Goal: Task Accomplishment & Management: Complete application form

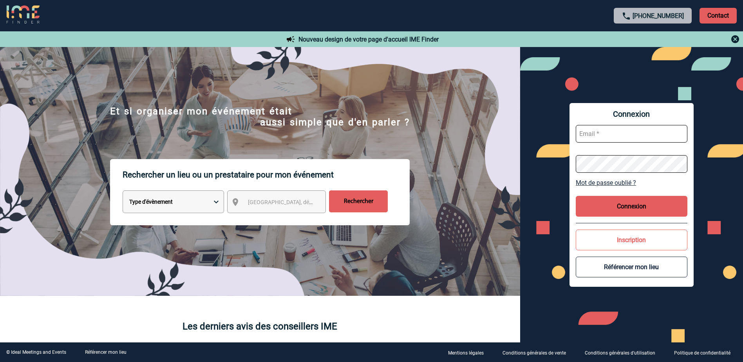
click at [613, 131] on input "text" at bounding box center [632, 134] width 112 height 18
type input "[PERSON_NAME][EMAIL_ADDRESS][DOMAIN_NAME]"
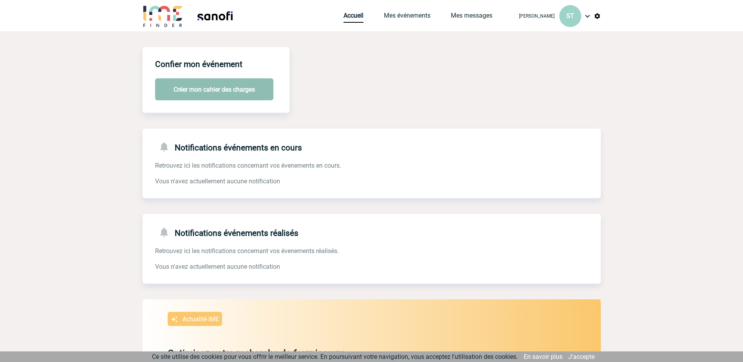
click at [243, 92] on button "Créer mon cahier des charges" at bounding box center [214, 89] width 118 height 22
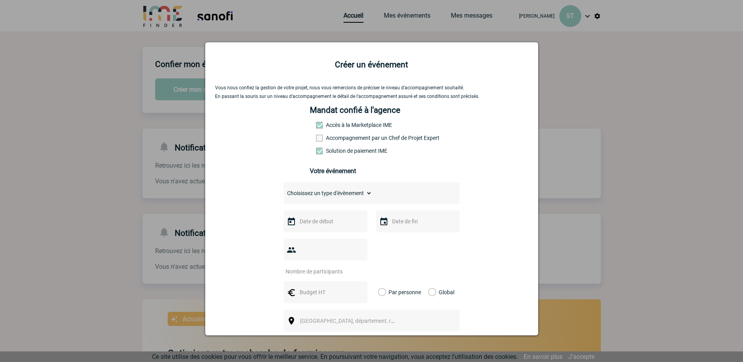
click at [308, 230] on div at bounding box center [326, 221] width 84 height 22
click at [308, 224] on input "text" at bounding box center [325, 221] width 54 height 10
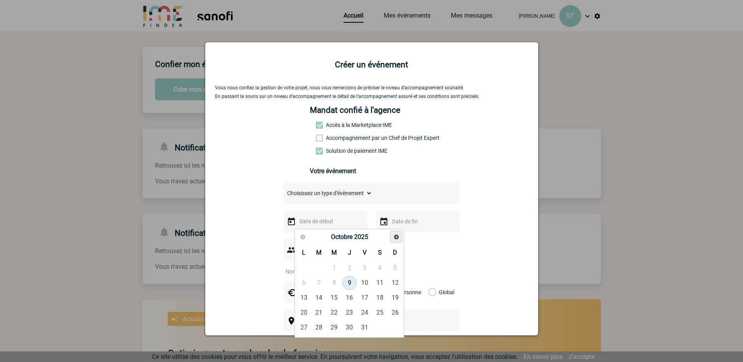
click at [396, 240] on span "Suivant" at bounding box center [396, 237] width 6 height 6
click at [353, 310] on link "20" at bounding box center [349, 313] width 14 height 14
type input "20-11-2025"
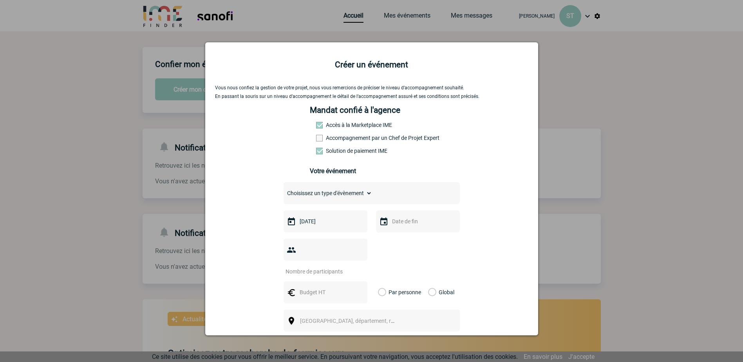
click at [390, 223] on input "text" at bounding box center [417, 221] width 54 height 10
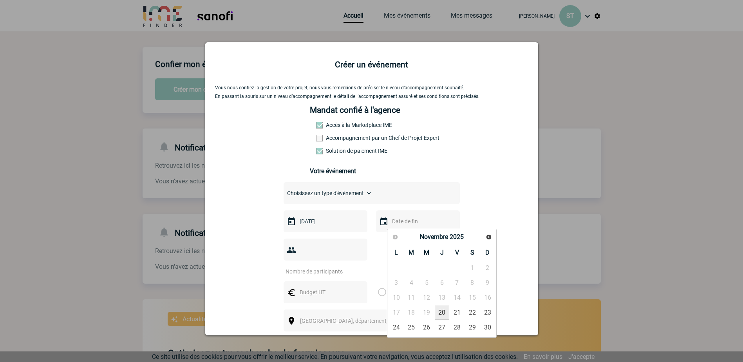
click at [441, 314] on link "20" at bounding box center [442, 313] width 14 height 14
type input "20-11-2025"
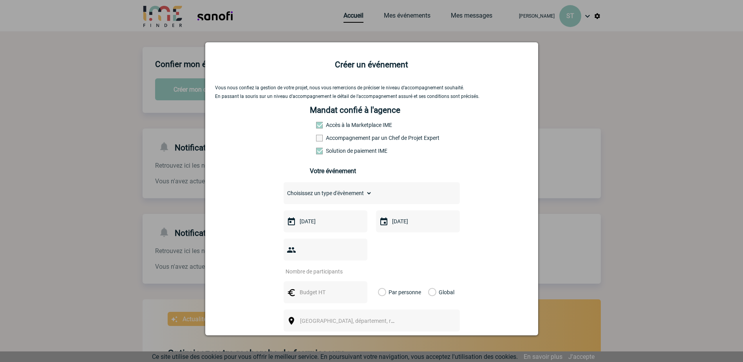
click at [338, 266] on input "number" at bounding box center [321, 271] width 74 height 10
type input "20"
click at [320, 287] on input "text" at bounding box center [325, 292] width 54 height 10
type input "1800"
click at [428, 281] on label "Global" at bounding box center [430, 292] width 5 height 22
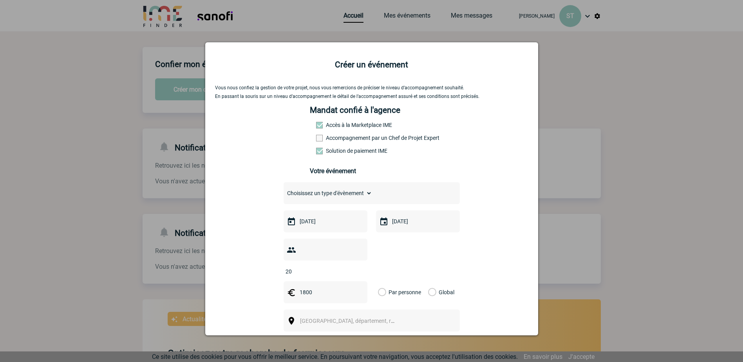
click at [0, 0] on input "Global" at bounding box center [0, 0] width 0 height 0
click at [371, 315] on span "[GEOGRAPHIC_DATA], département, région..." at bounding box center [351, 320] width 108 height 11
type input "G"
type input "p"
type input "g"
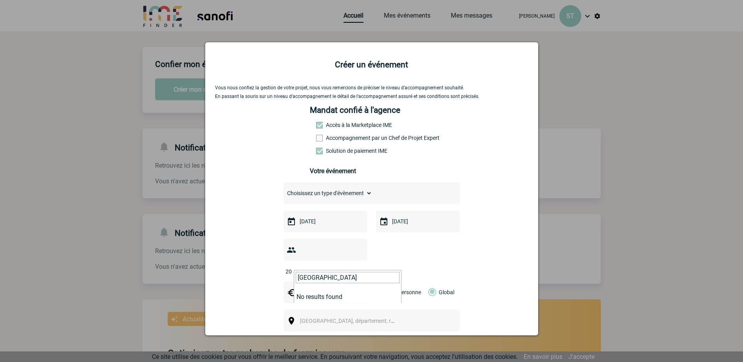
type input "Gare de Lyon Paris"
click at [458, 311] on div "Vous nous confiez la gestion de votre projet, nous vous remercions de préciser …" at bounding box center [371, 263] width 313 height 357
click at [365, 315] on span "[GEOGRAPHIC_DATA], département, région..." at bounding box center [351, 320] width 108 height 11
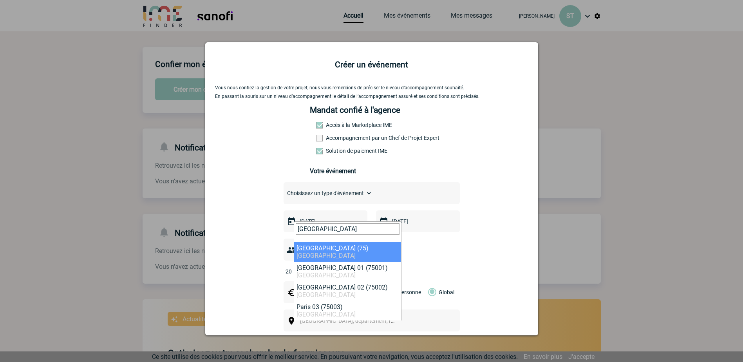
type input "paris"
select select "3"
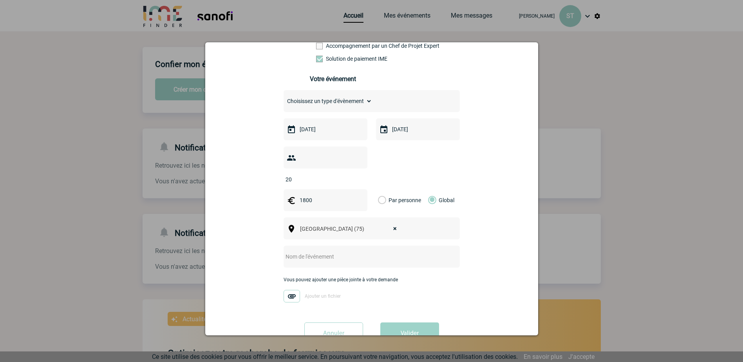
scroll to position [106, 0]
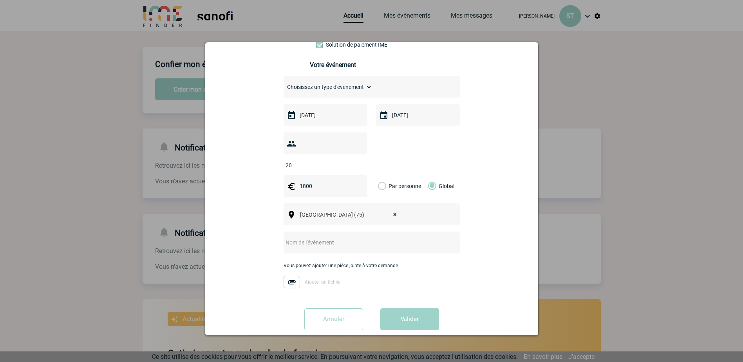
click at [338, 236] on div at bounding box center [372, 243] width 176 height 22
click at [338, 237] on input "text" at bounding box center [362, 242] width 156 height 10
type input "Séminaire des médecins de France - Novembre 2025"
drag, startPoint x: 304, startPoint y: 145, endPoint x: 284, endPoint y: 143, distance: 20.5
click at [284, 143] on div "20" at bounding box center [326, 143] width 84 height 22
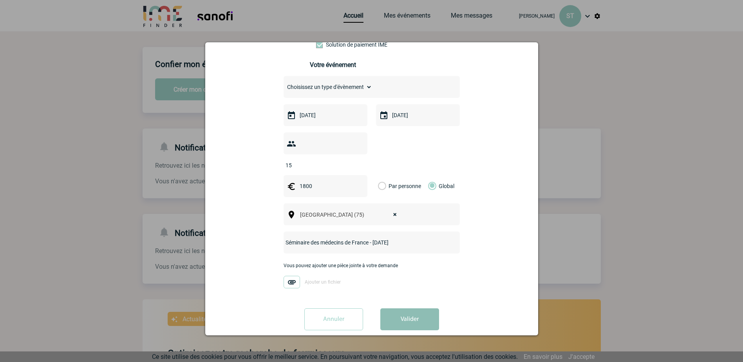
type input "15"
click at [406, 308] on button "Valider" at bounding box center [409, 319] width 59 height 22
click at [355, 88] on select "Choisissez un type d'évènement Séminaire avec nuitée Séminaire sans nuitée Repa…" at bounding box center [328, 87] width 89 height 12
select select "3"
click at [284, 83] on select "Choisissez un type d'évènement Séminaire avec nuitée Séminaire sans nuitée Repa…" at bounding box center [328, 87] width 89 height 12
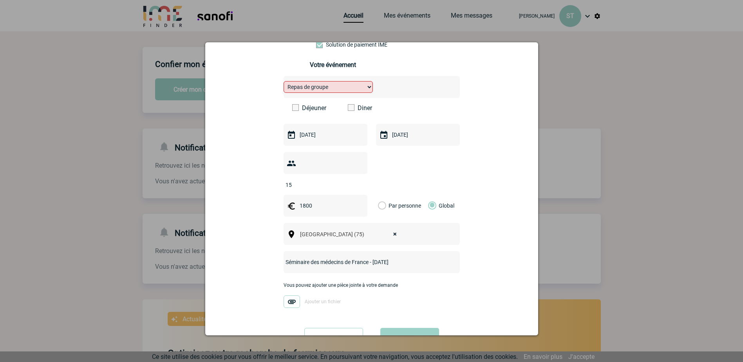
click at [348, 110] on span at bounding box center [351, 107] width 7 height 7
click at [0, 0] on input "Diner" at bounding box center [0, 0] width 0 height 0
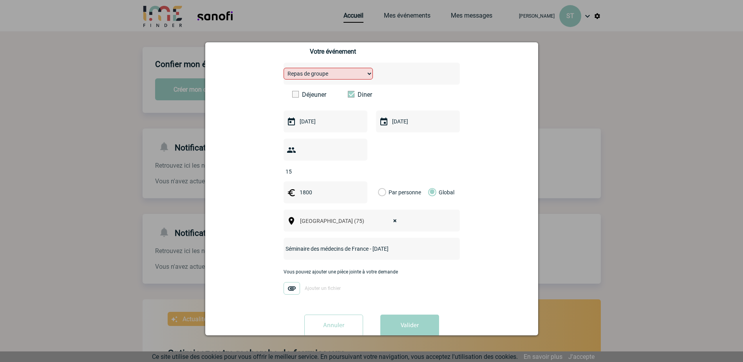
scroll to position [126, 0]
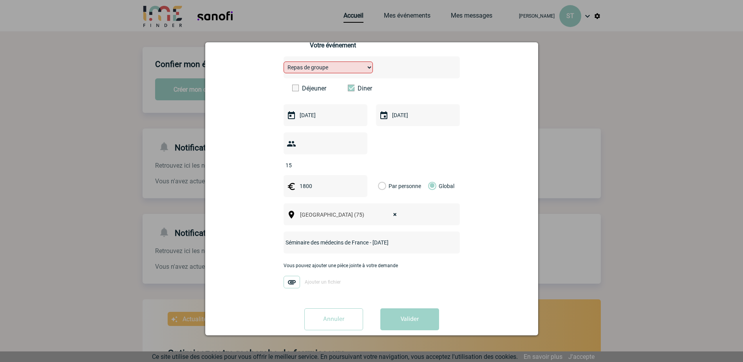
drag, startPoint x: 321, startPoint y: 172, endPoint x: 284, endPoint y: 172, distance: 36.4
click at [284, 175] on div "1800" at bounding box center [326, 186] width 84 height 22
type input "1500"
click at [403, 308] on button "Valider" at bounding box center [409, 319] width 59 height 22
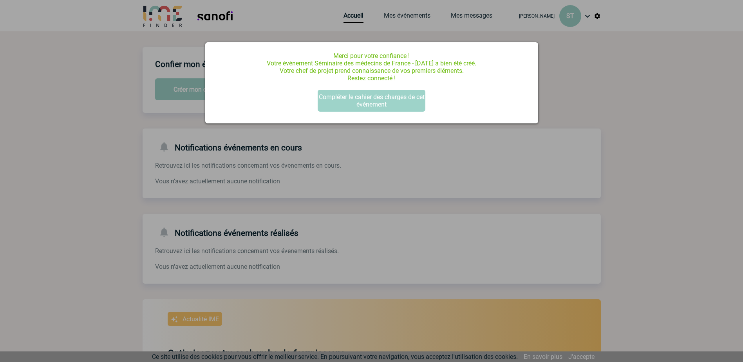
scroll to position [0, 0]
click at [372, 103] on button "Compléter le cahier des charges de cet événement" at bounding box center [372, 101] width 108 height 22
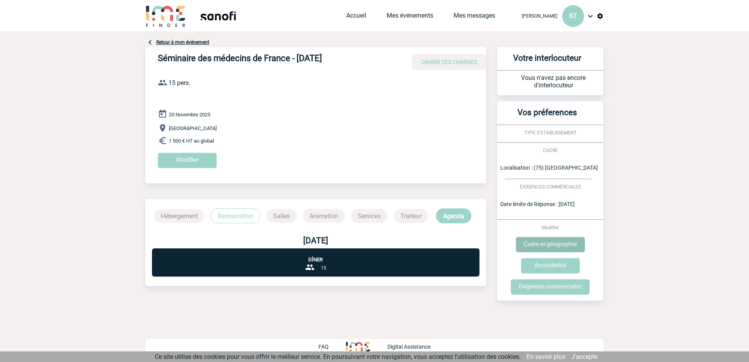
click at [564, 246] on input "Cadre et géographie" at bounding box center [550, 244] width 69 height 15
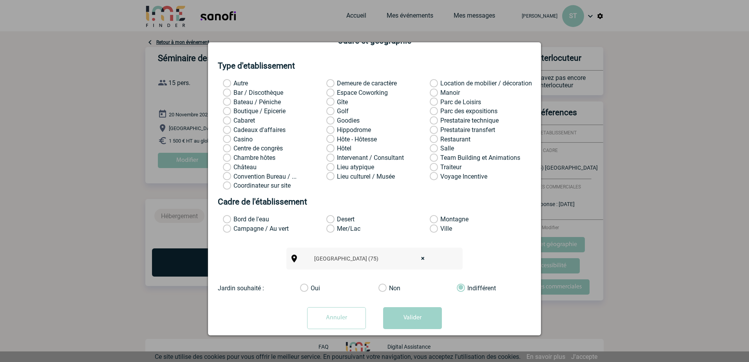
scroll to position [36, 0]
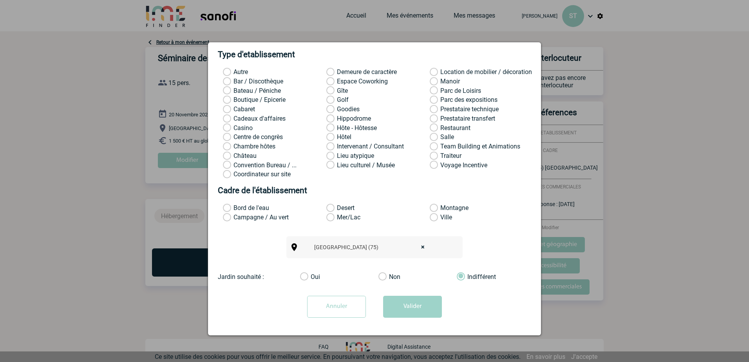
click at [435, 128] on label "Restaurant" at bounding box center [440, 128] width 21 height 8
click at [0, 0] on input "Restaurant" at bounding box center [0, 0] width 0 height 0
click at [419, 303] on button "Valider" at bounding box center [412, 307] width 59 height 22
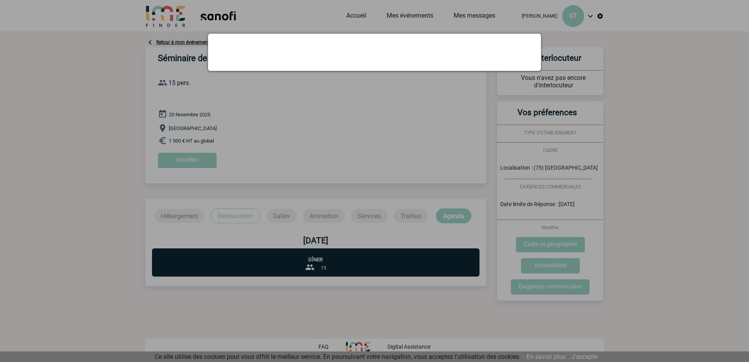
scroll to position [0, 0]
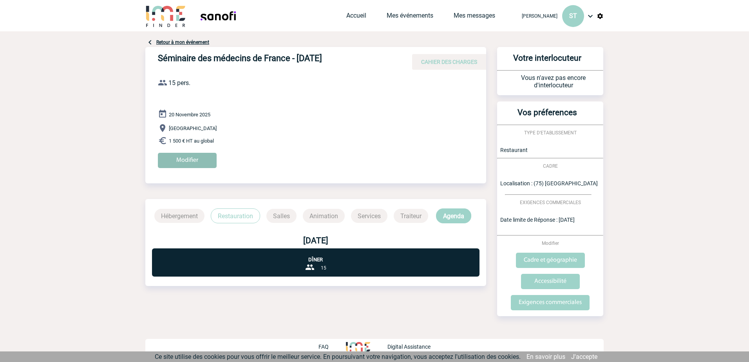
click at [206, 164] on input "Modifier" at bounding box center [187, 160] width 59 height 15
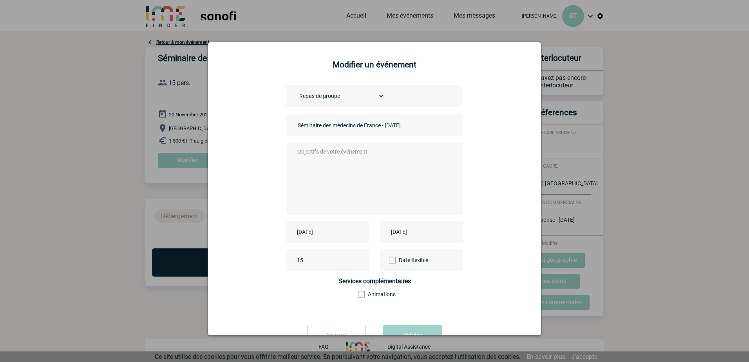
click at [348, 152] on textarea at bounding box center [372, 178] width 155 height 63
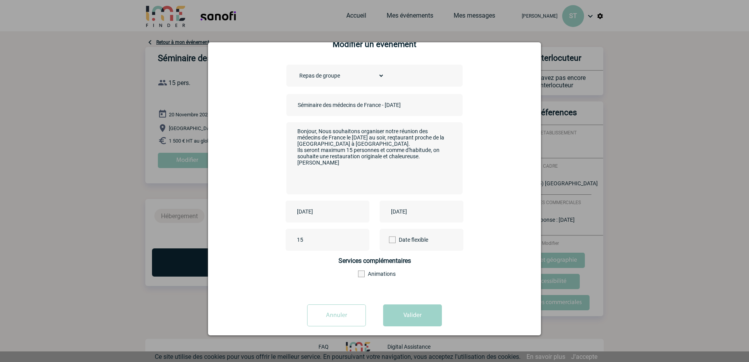
scroll to position [30, 0]
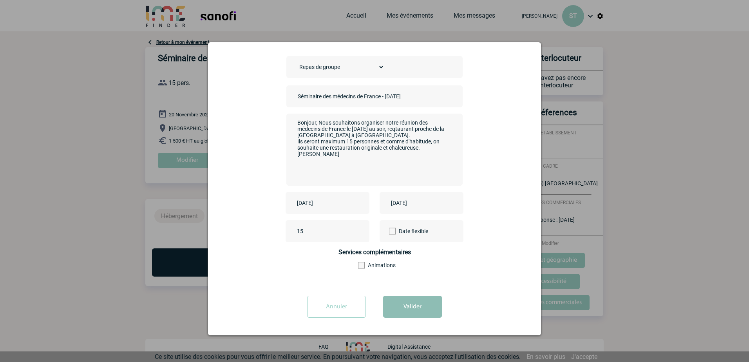
type textarea "Bonjour, Nous souhaitons organiser notre réunion des médecins de France le 20 n…"
click at [408, 306] on button "Valider" at bounding box center [412, 307] width 59 height 22
